Goal: Book appointment/travel/reservation

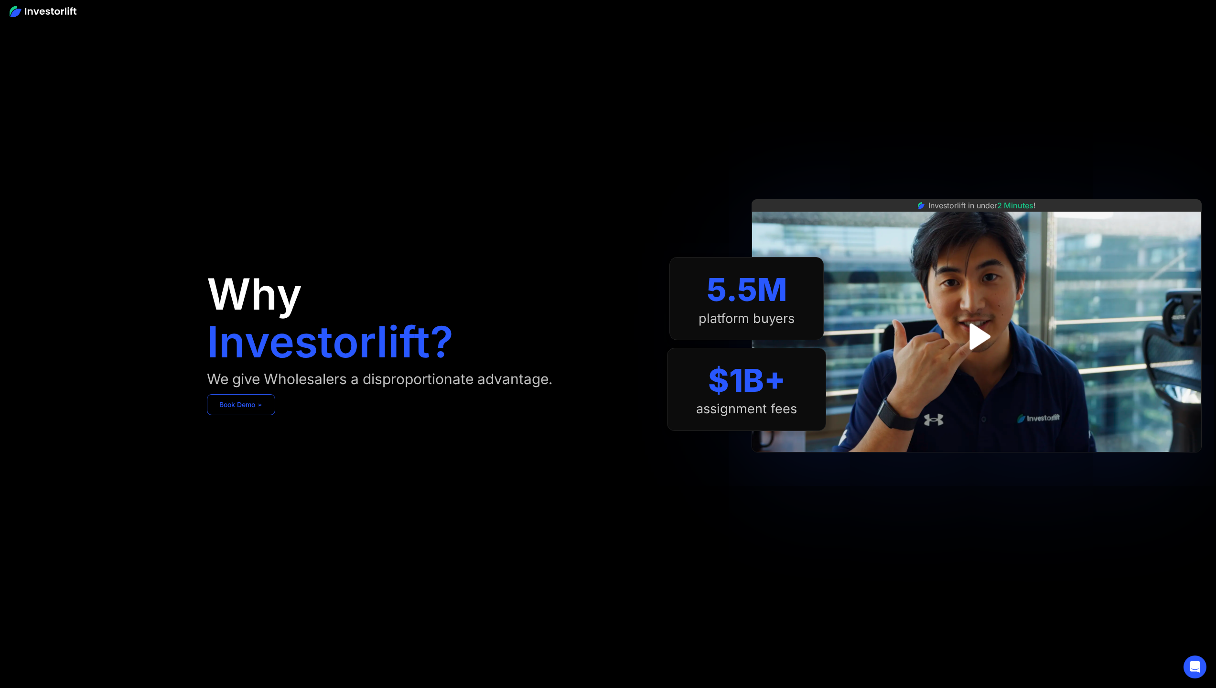
click at [235, 406] on link "Book Demo ➢" at bounding box center [241, 404] width 68 height 21
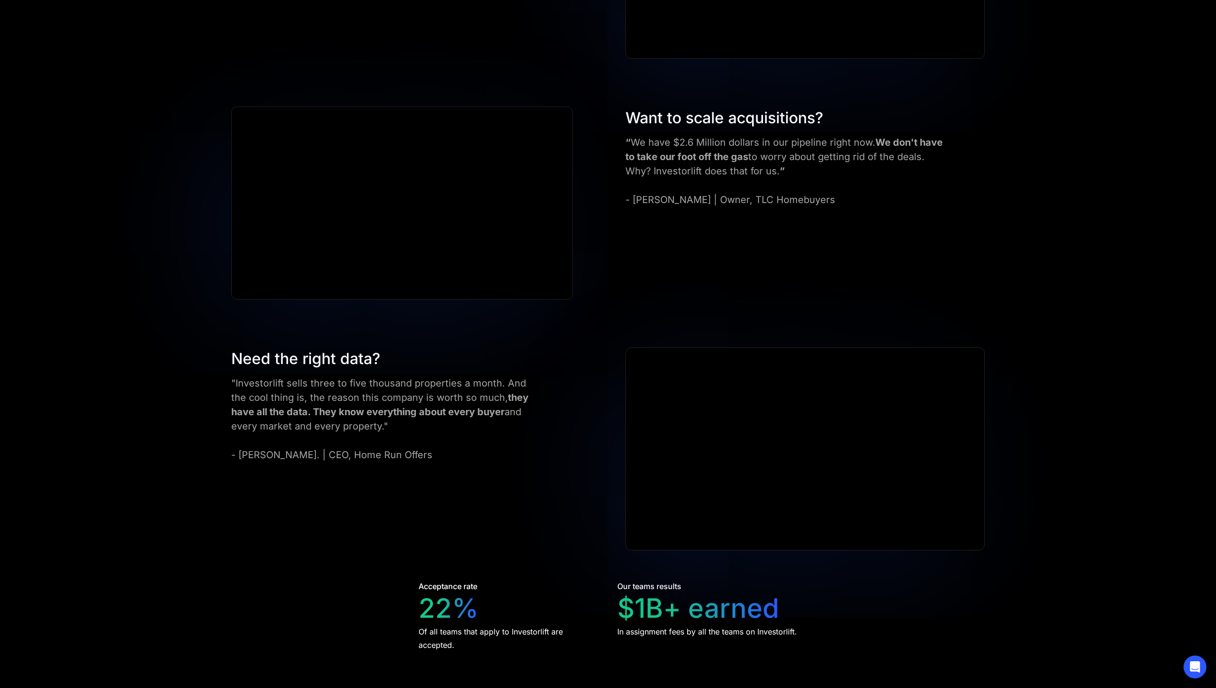
scroll to position [1837, 0]
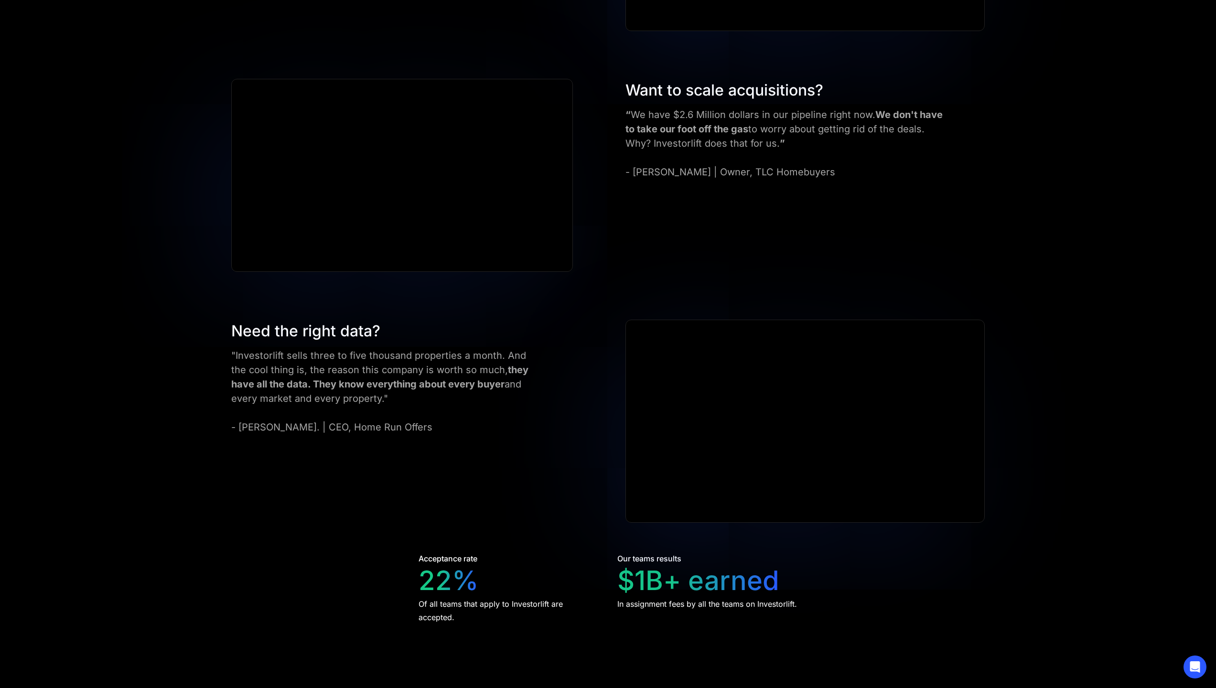
click at [725, 126] on div "Want to scale acquisitions? “ We have $2.6 Million dollars in our pipeline righ…" at bounding box center [608, 175] width 810 height 193
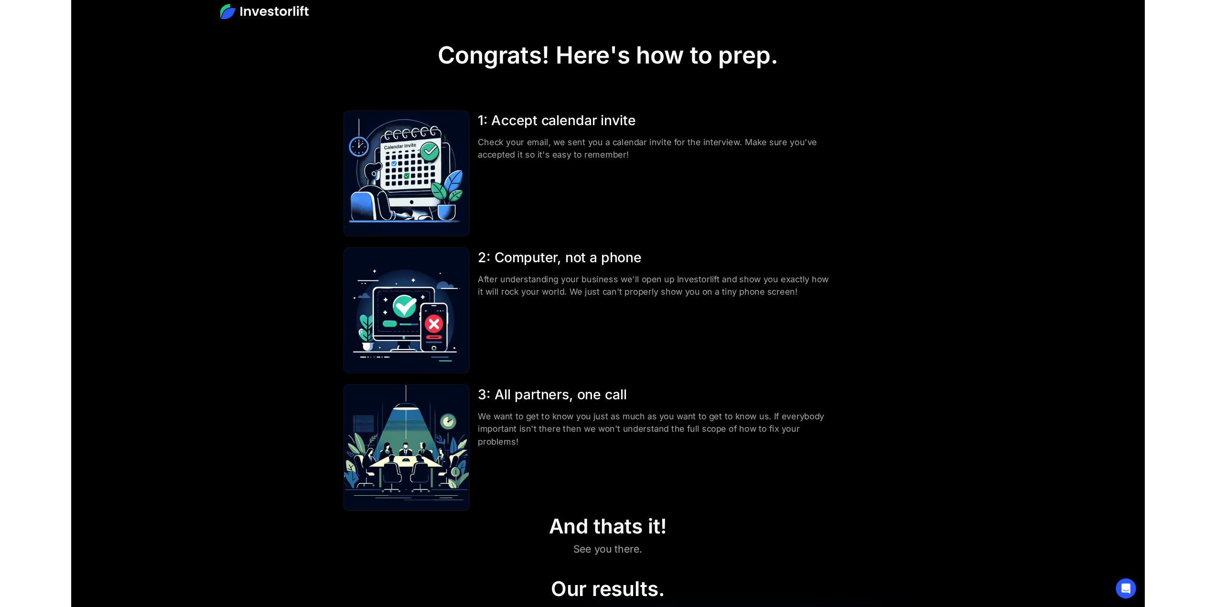
scroll to position [0, 0]
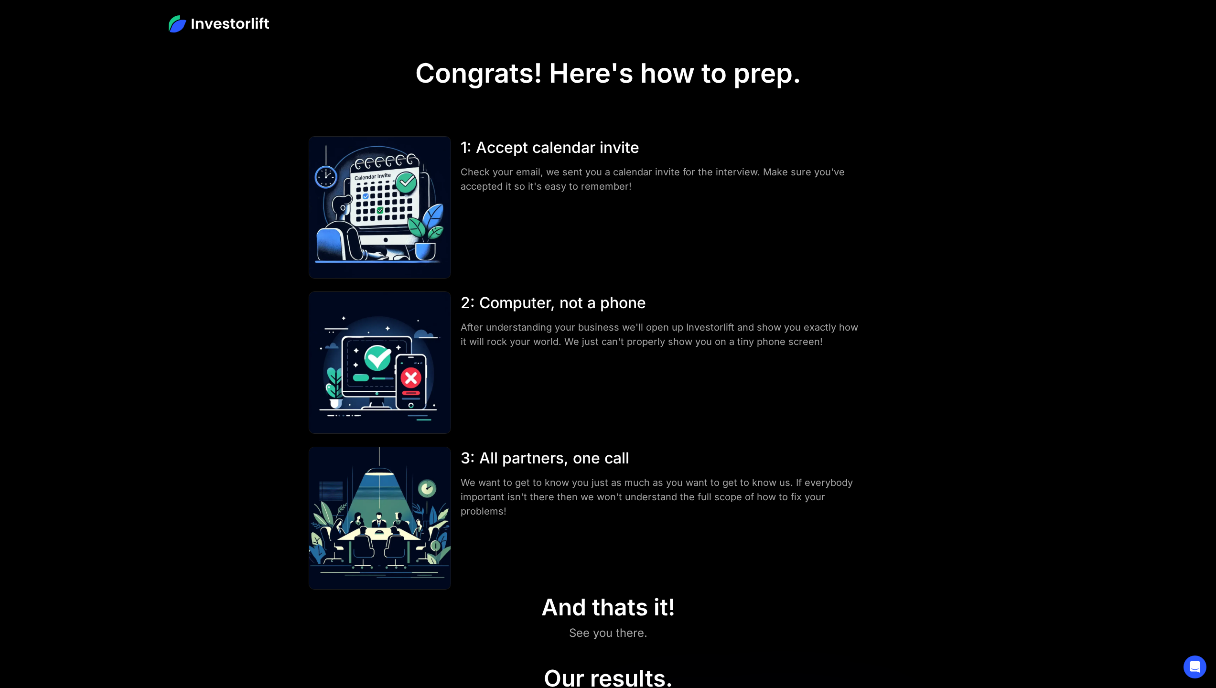
click at [1127, 42] on nav at bounding box center [608, 24] width 1216 height 48
